Goal: Task Accomplishment & Management: Use online tool/utility

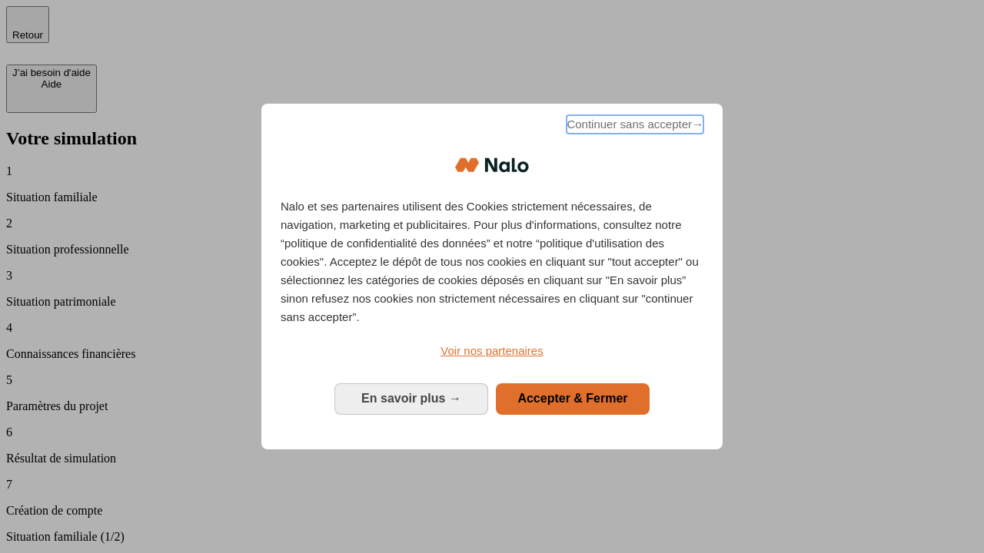
click at [633, 127] on span "Continuer sans accepter →" at bounding box center [634, 124] width 137 height 18
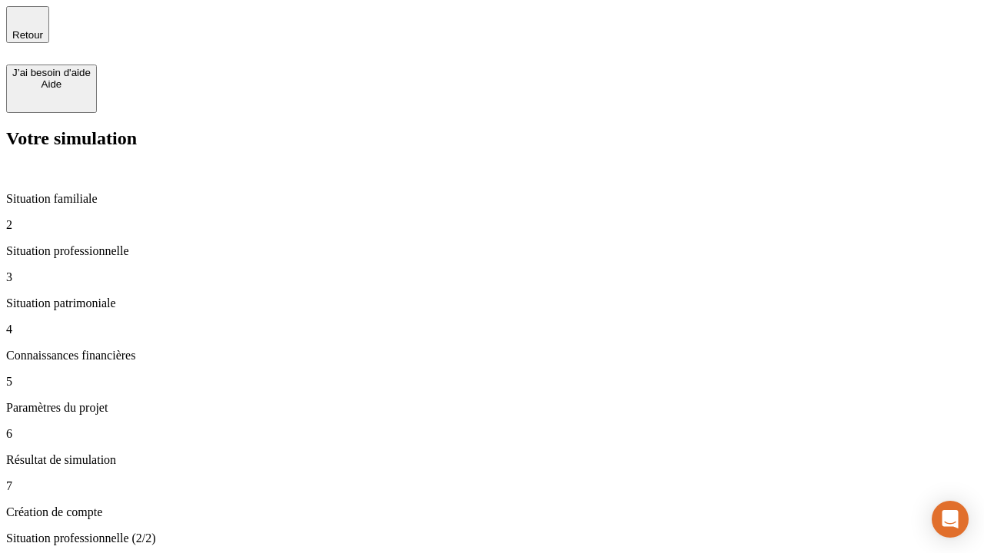
type input "30 000"
type input "1 000"
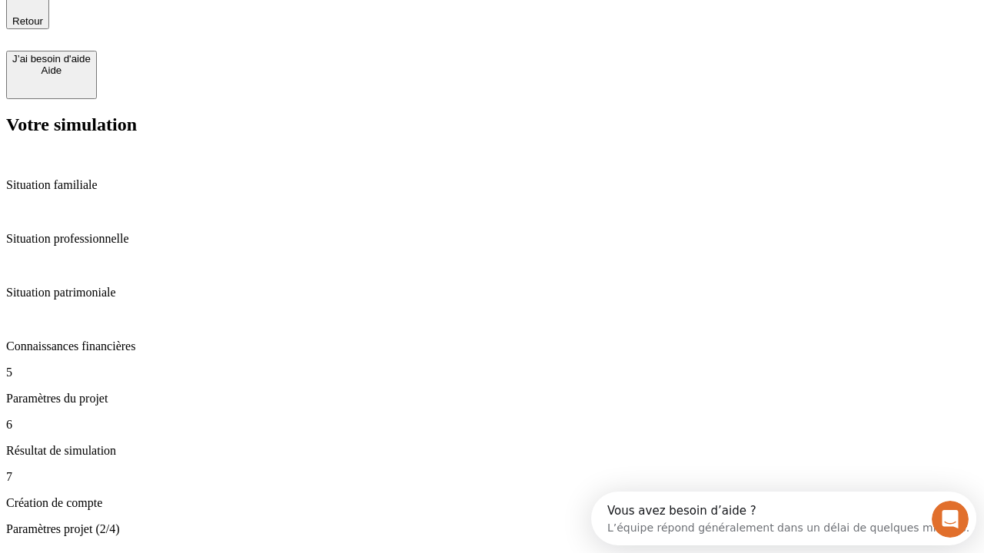
type input "40"
type input "200 000"
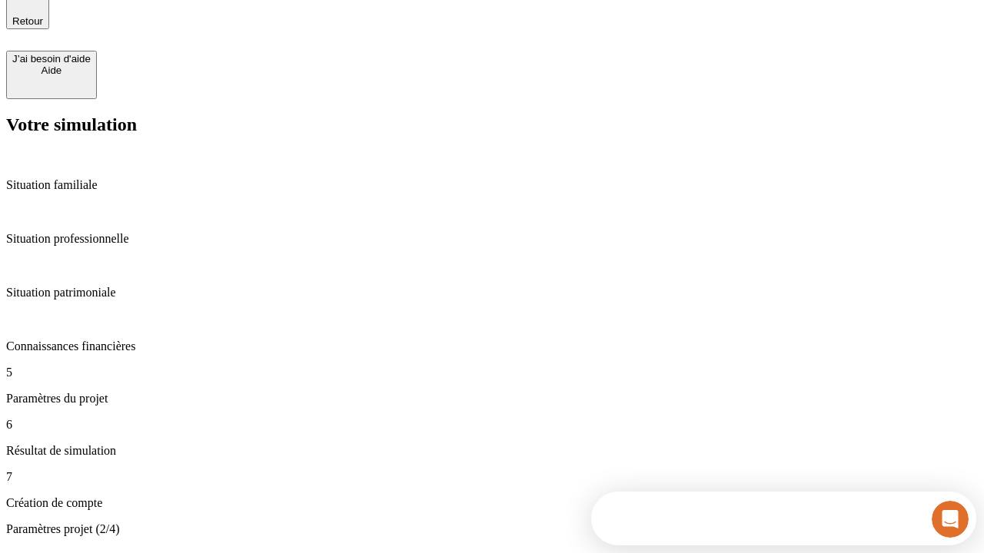
type input "640"
